Goal: Go to known website: Access a specific website the user already knows

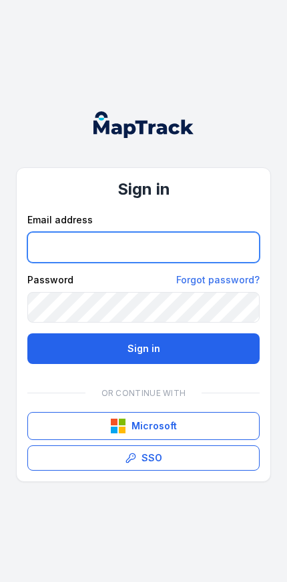
type input "**********"
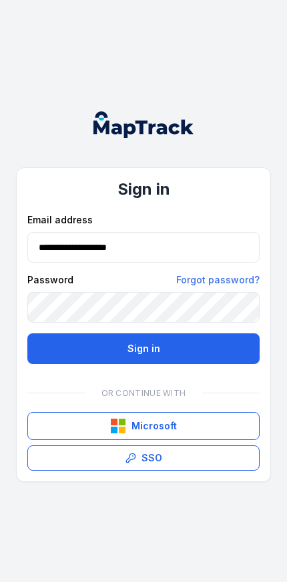
click at [143, 348] on button "Sign in" at bounding box center [143, 349] width 232 height 31
click at [159, 353] on button "Sign in" at bounding box center [143, 349] width 232 height 31
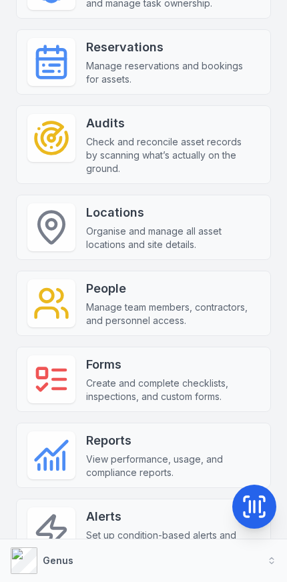
scroll to position [564, 0]
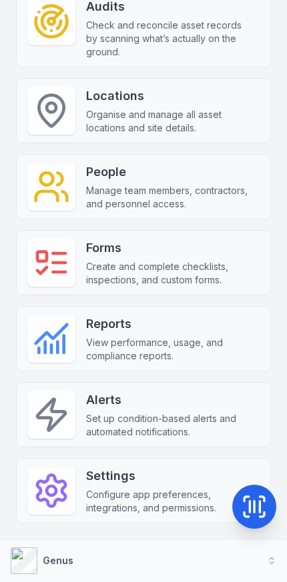
click at [202, 552] on button "Genus" at bounding box center [143, 561] width 287 height 43
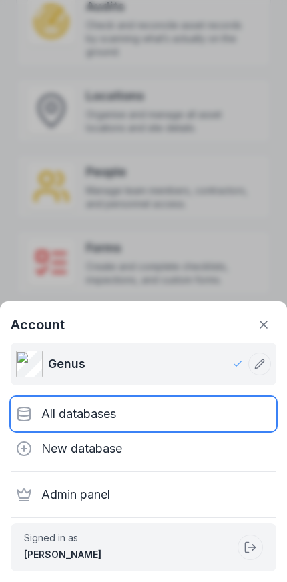
click at [145, 419] on div "All databases" at bounding box center [144, 414] width 266 height 35
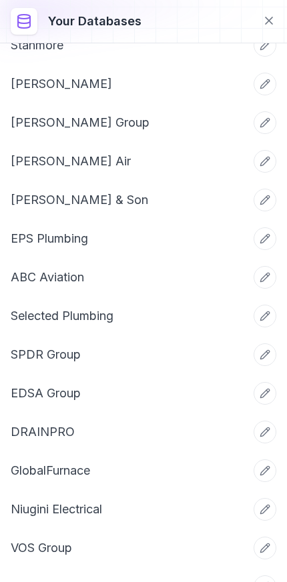
scroll to position [301, 0]
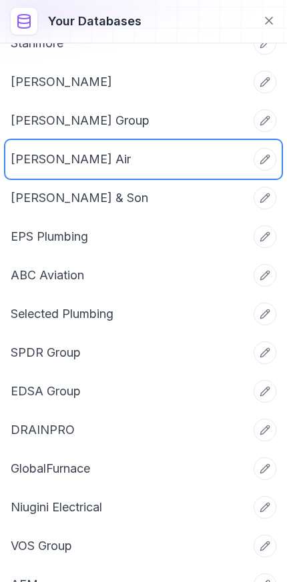
click at [28, 167] on link "[PERSON_NAME] Air" at bounding box center [128, 159] width 234 height 19
